Goal: Find specific page/section: Find specific page/section

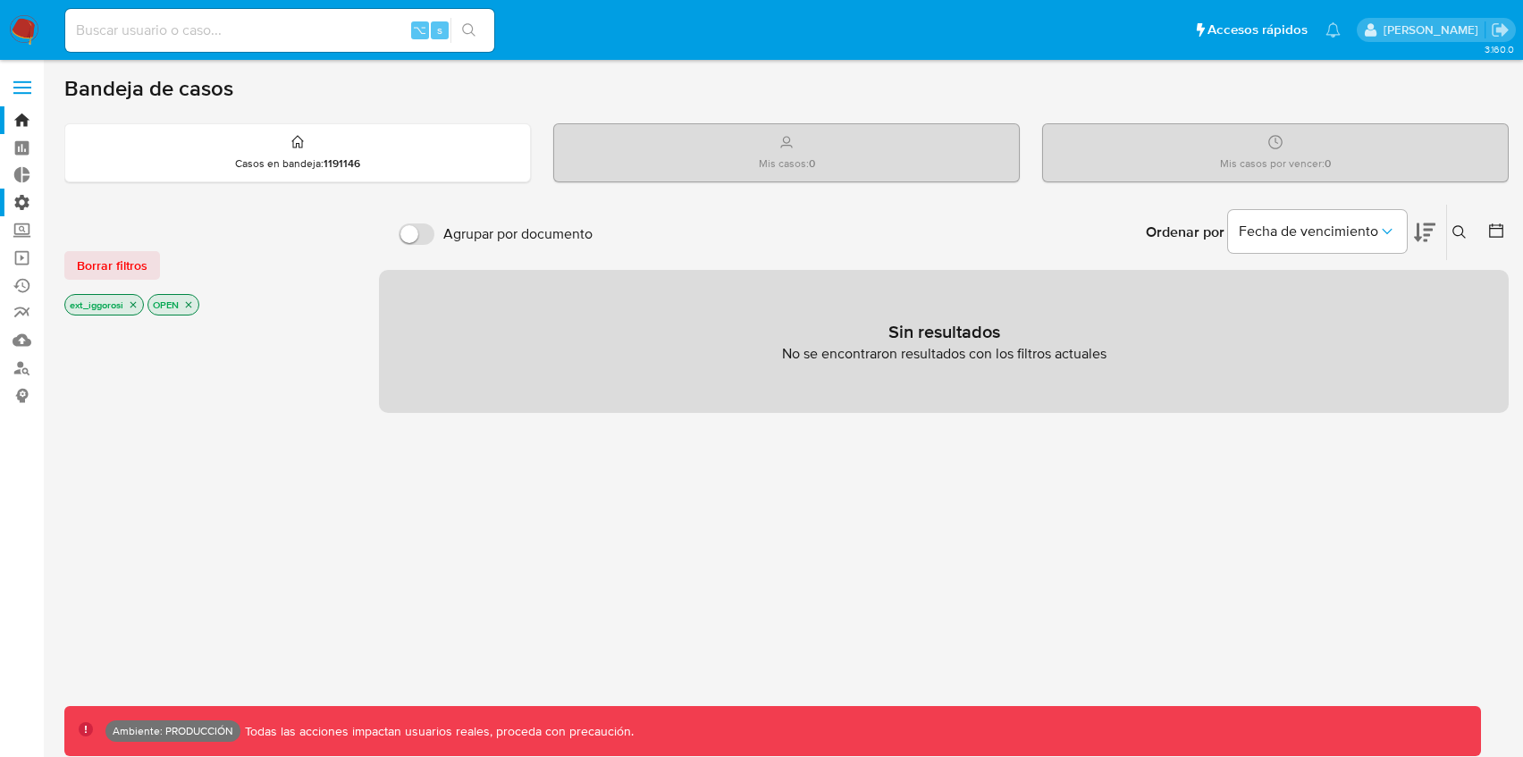
click at [29, 203] on label "Administración" at bounding box center [106, 203] width 213 height 28
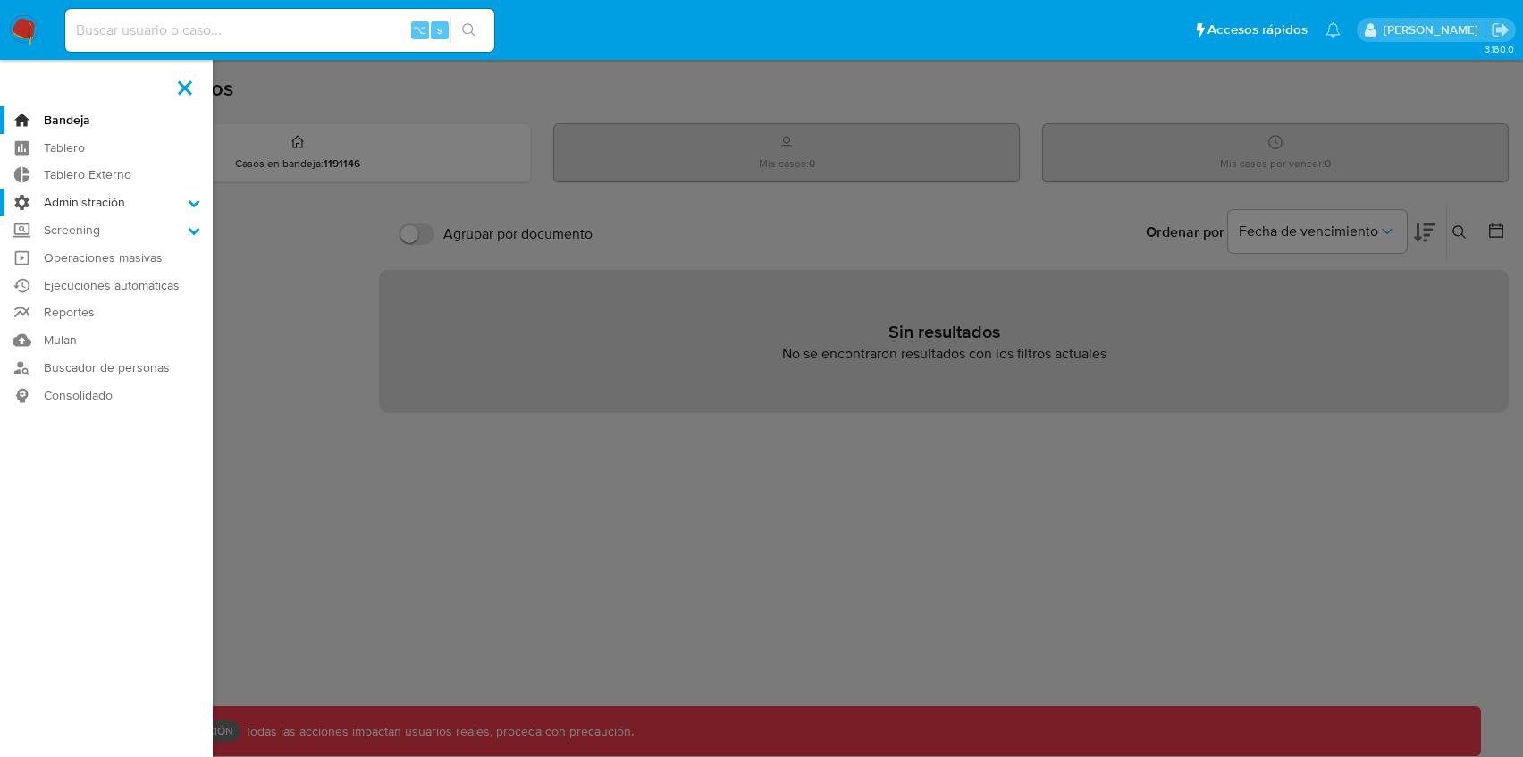
click at [0, 0] on input "Administración" at bounding box center [0, 0] width 0 height 0
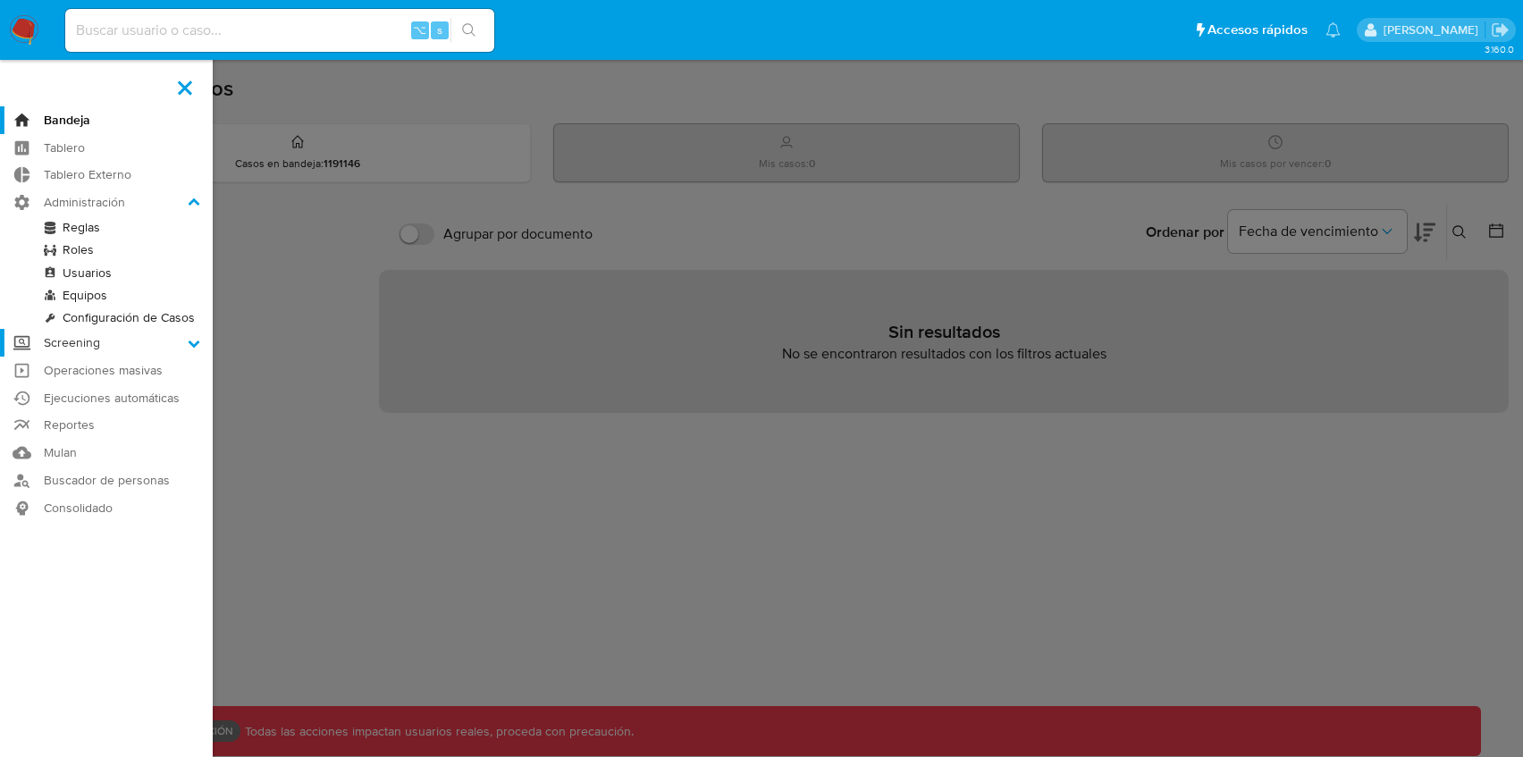
click at [57, 344] on label "Screening" at bounding box center [106, 343] width 213 height 28
click at [0, 0] on input "Screening" at bounding box center [0, 0] width 0 height 0
click at [82, 321] on link "Watchlist" at bounding box center [106, 323] width 213 height 22
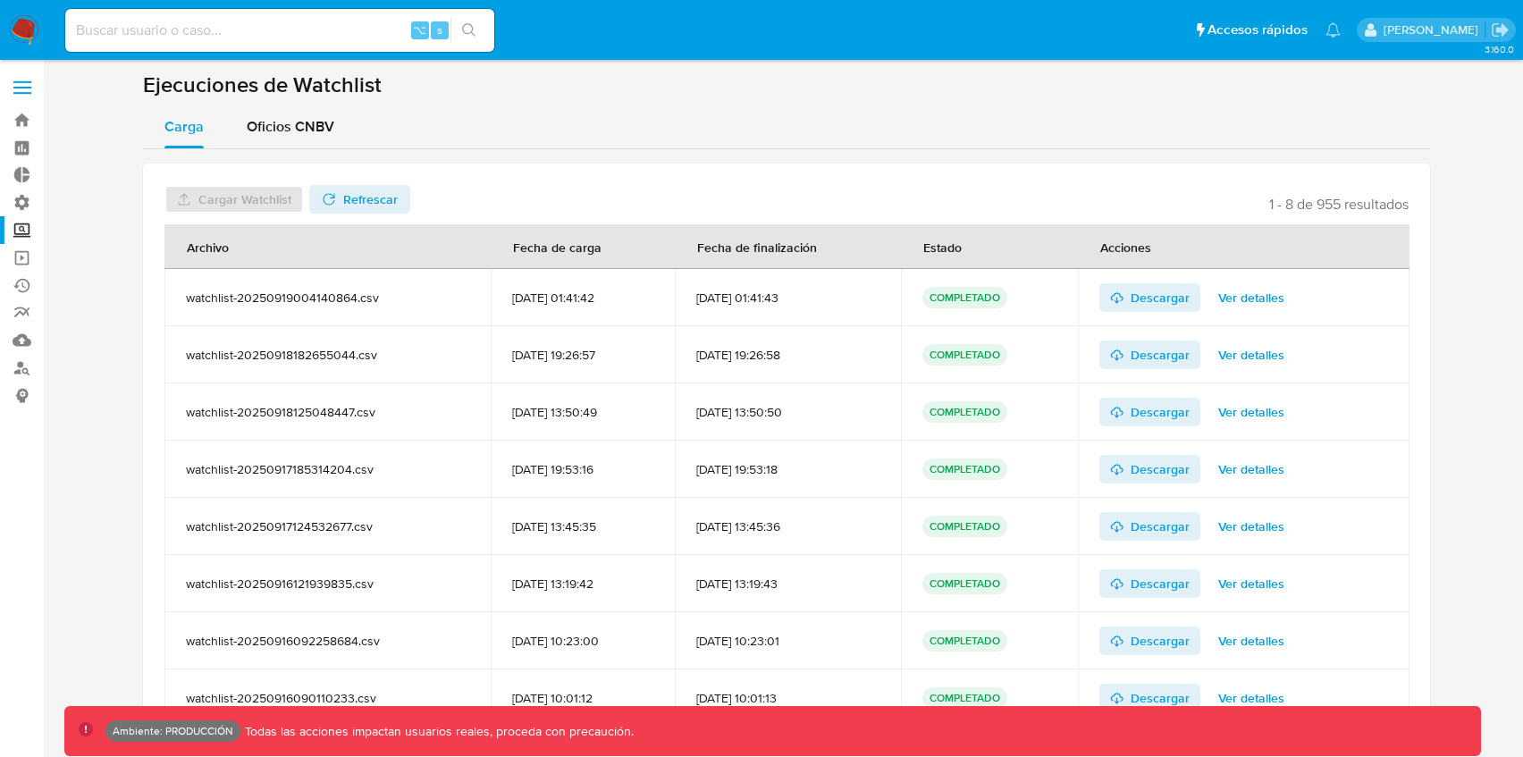
click at [26, 92] on span at bounding box center [22, 93] width 18 height 3
click at [0, 0] on input "checkbox" at bounding box center [0, 0] width 0 height 0
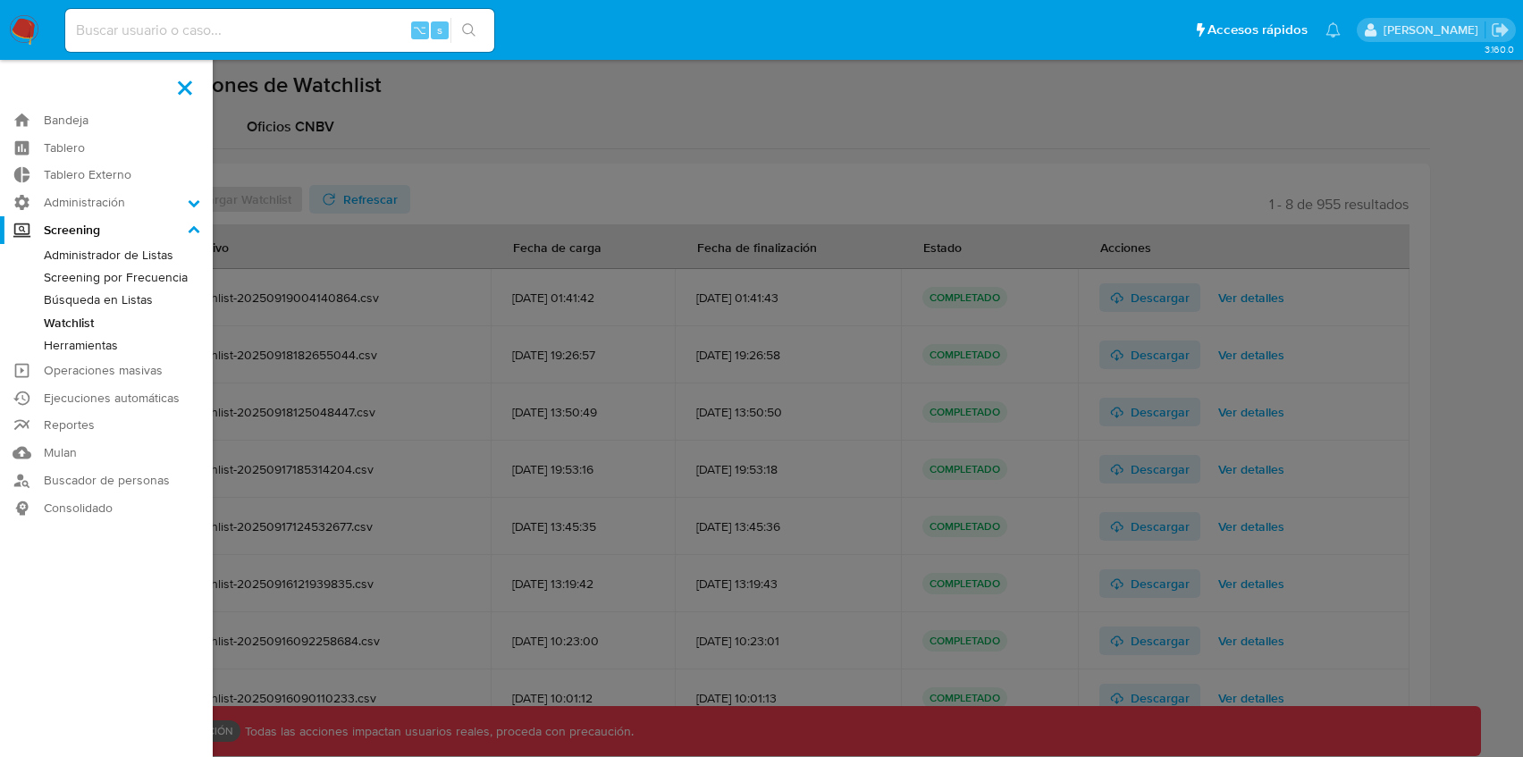
click at [69, 251] on link "Administrador de Listas" at bounding box center [106, 255] width 213 height 22
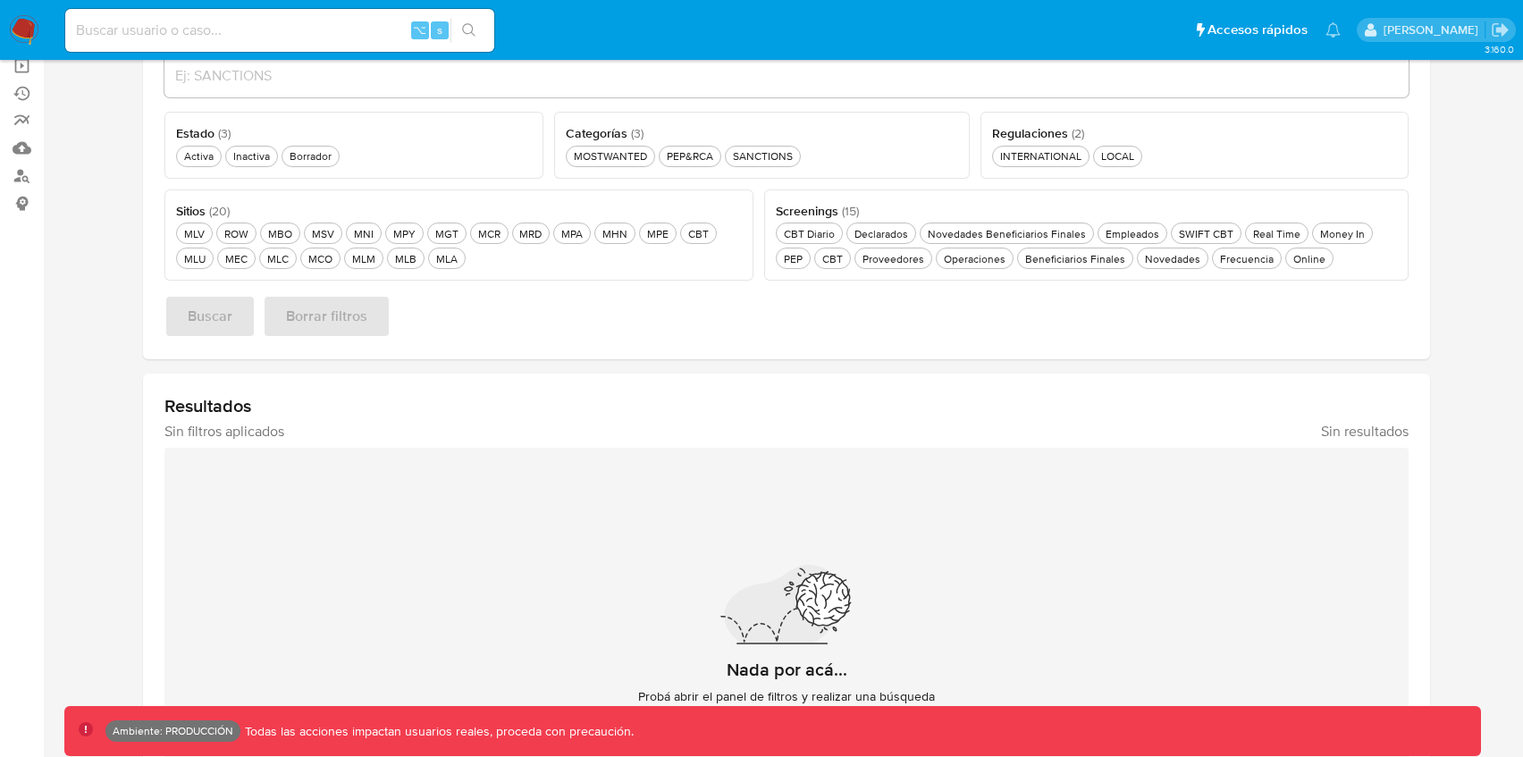
scroll to position [114, 0]
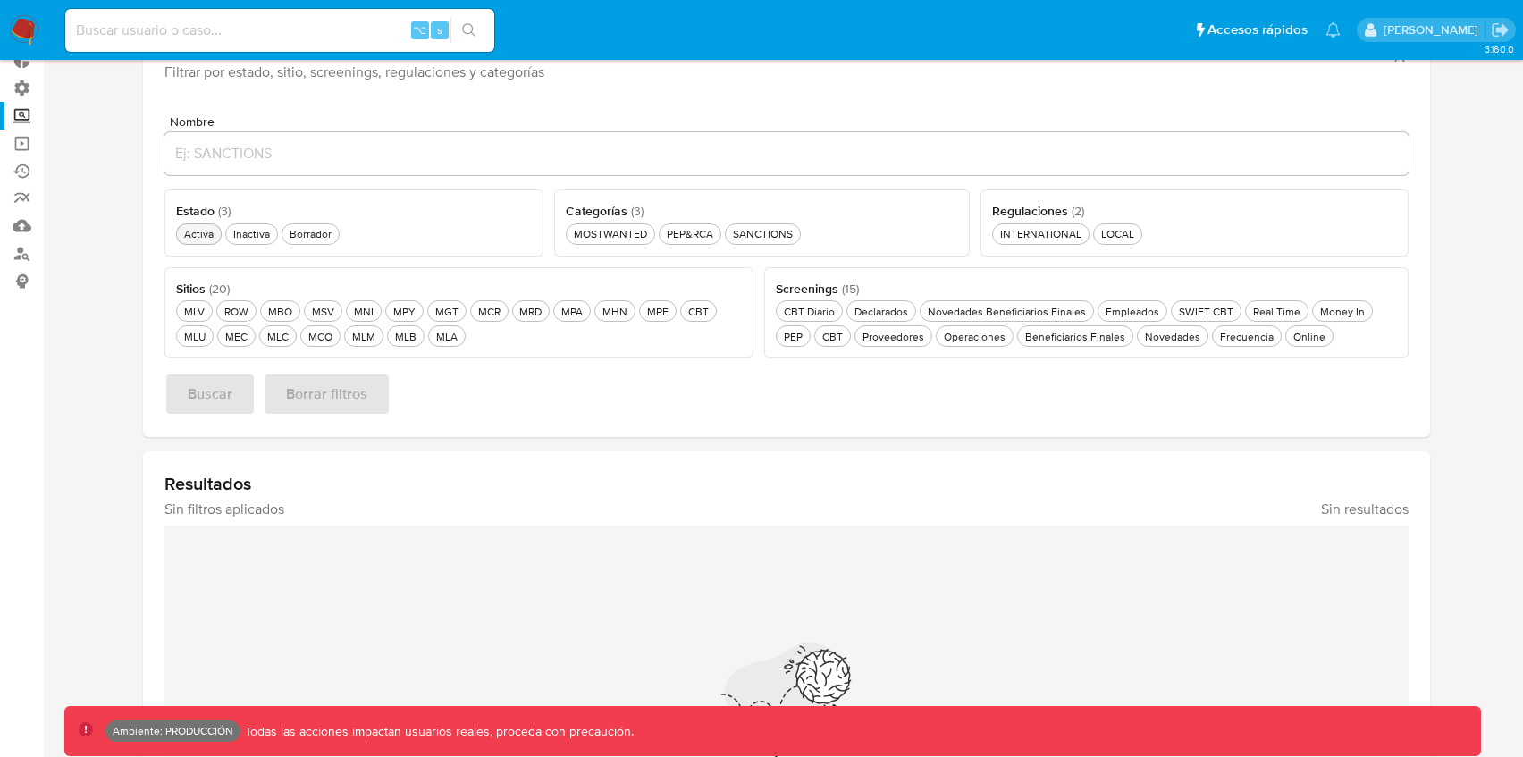
click at [208, 229] on div "Activa Activa" at bounding box center [199, 233] width 37 height 15
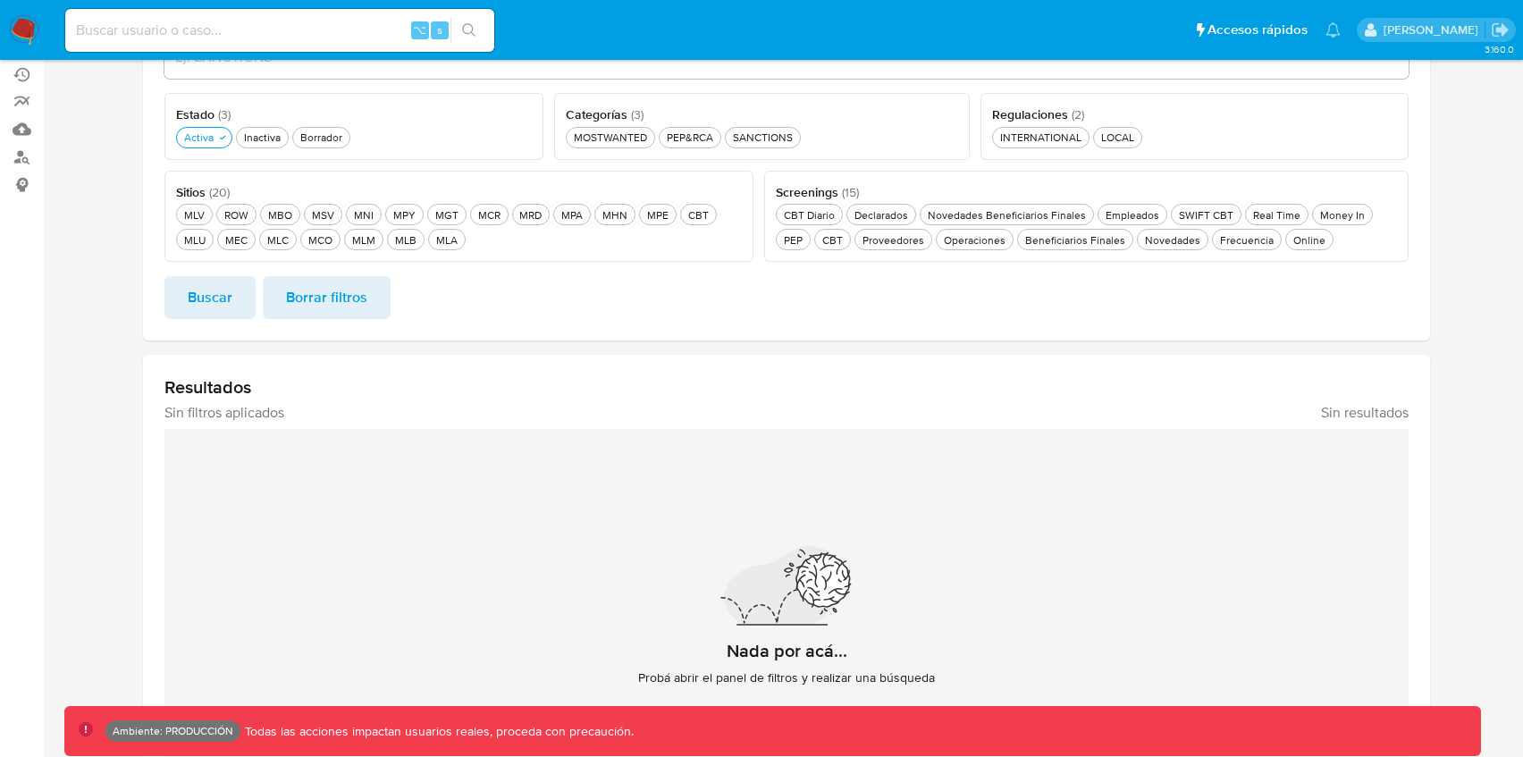
scroll to position [198, 0]
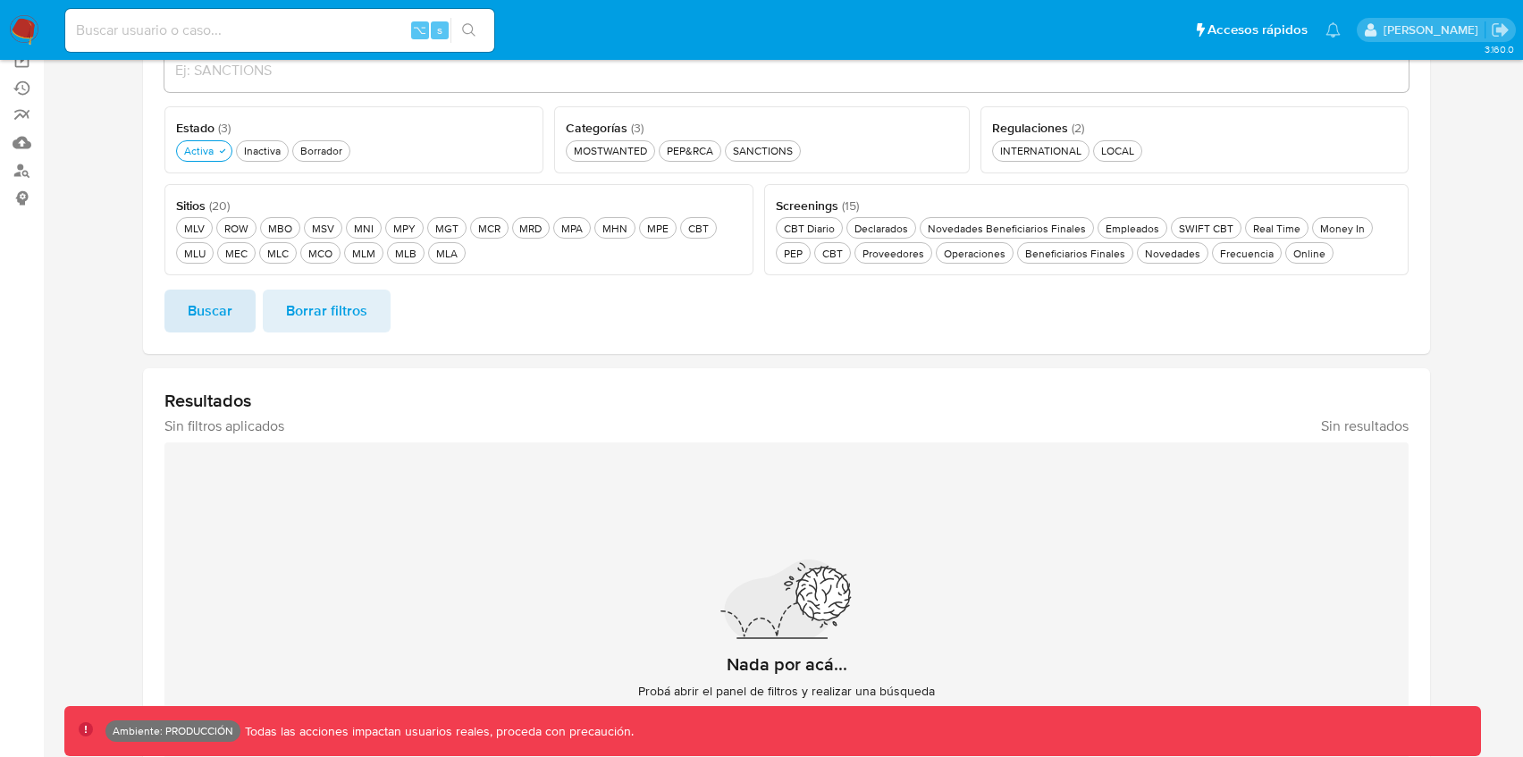
click at [227, 308] on span "Buscar" at bounding box center [210, 310] width 45 height 39
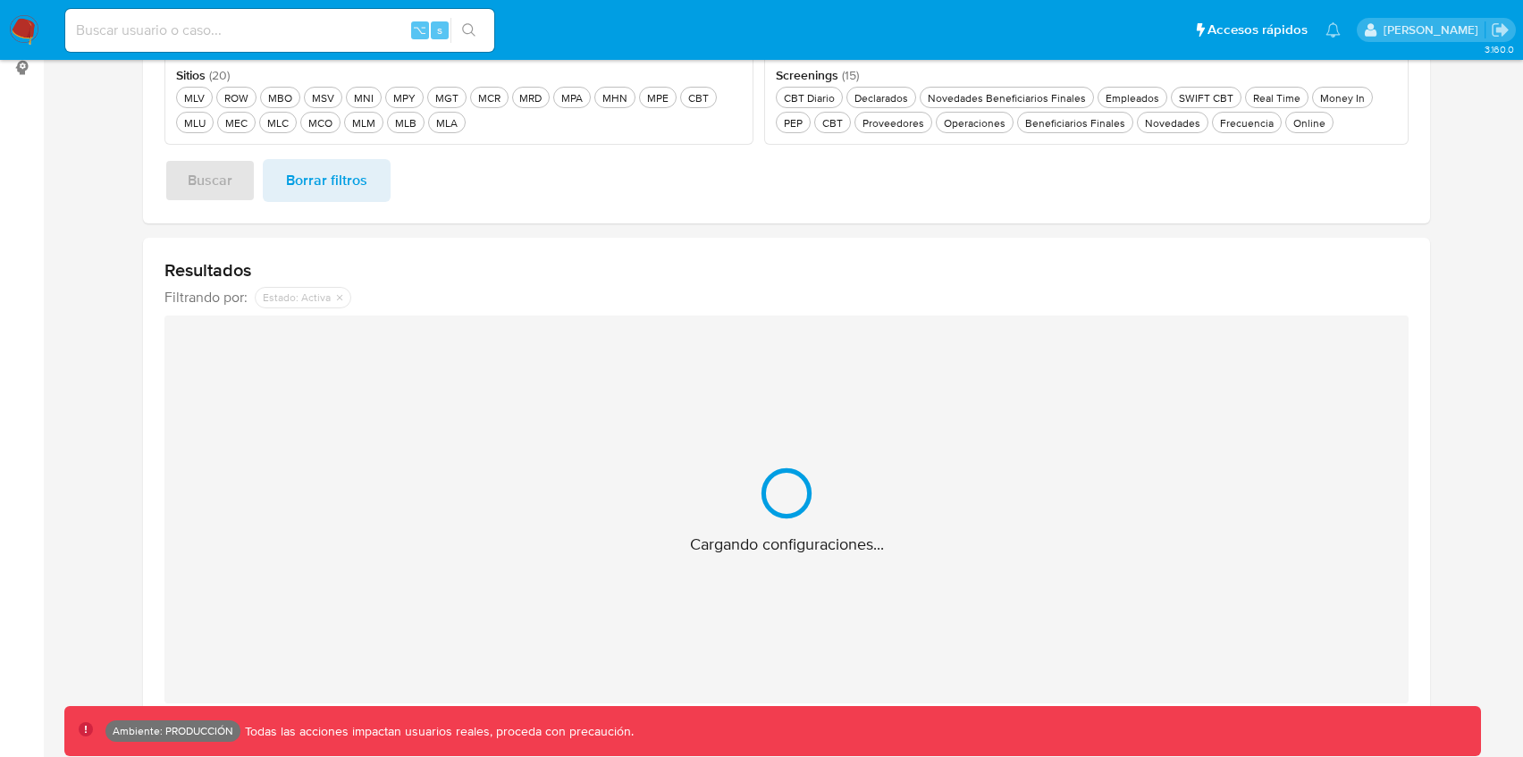
scroll to position [342, 0]
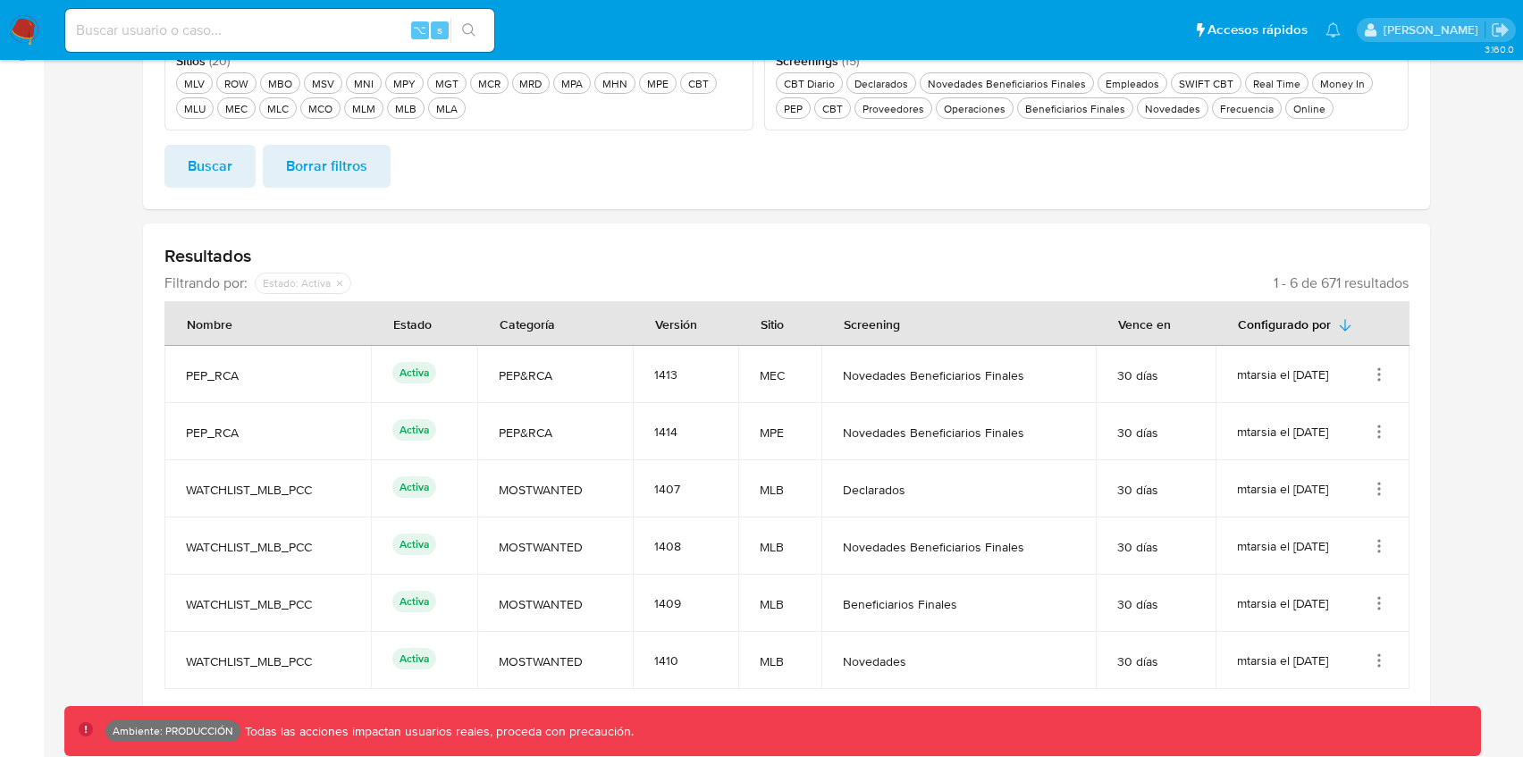
click at [1381, 372] on icon "Acciones" at bounding box center [1379, 375] width 18 height 18
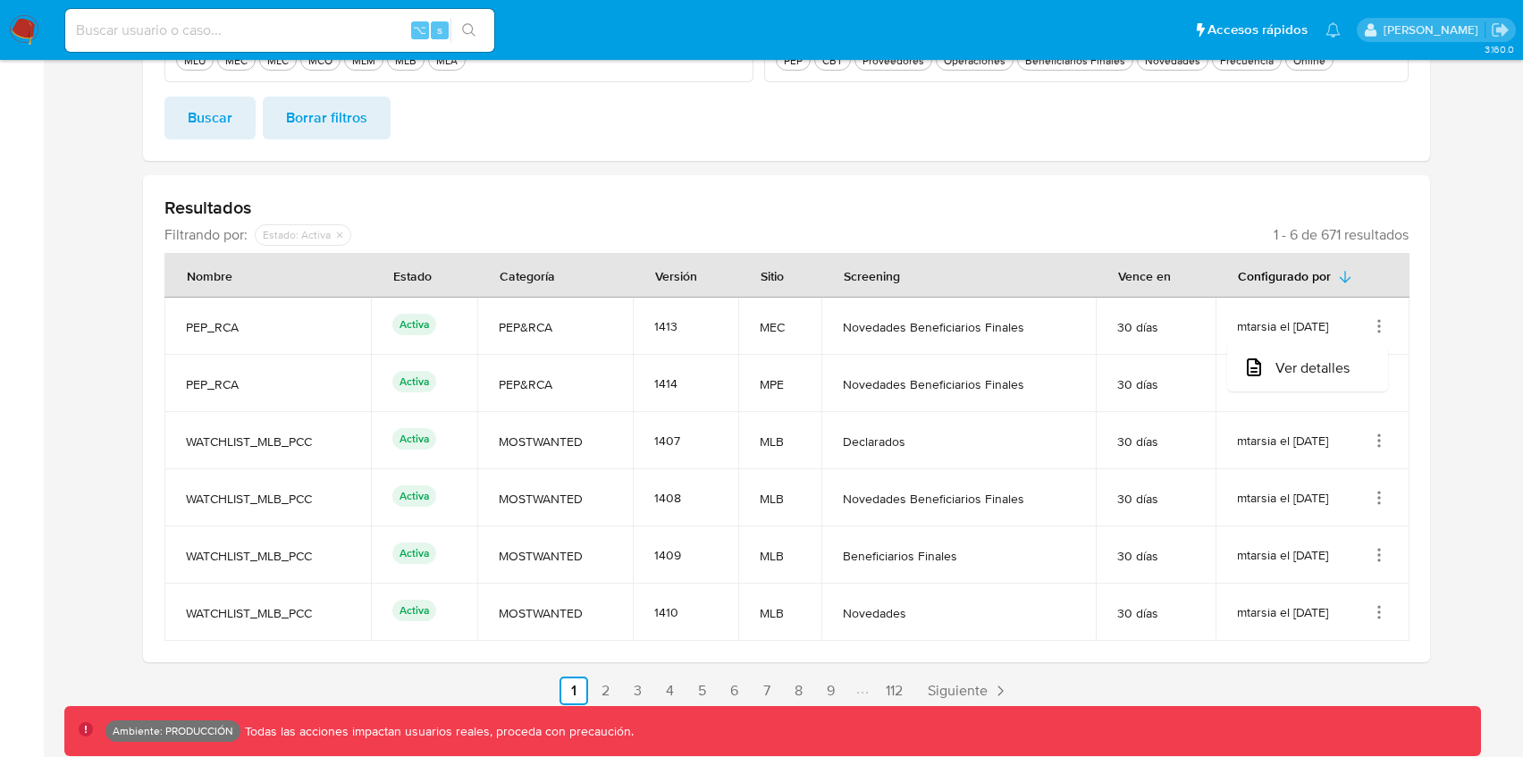
scroll to position [415, 0]
